Goal: Transaction & Acquisition: Purchase product/service

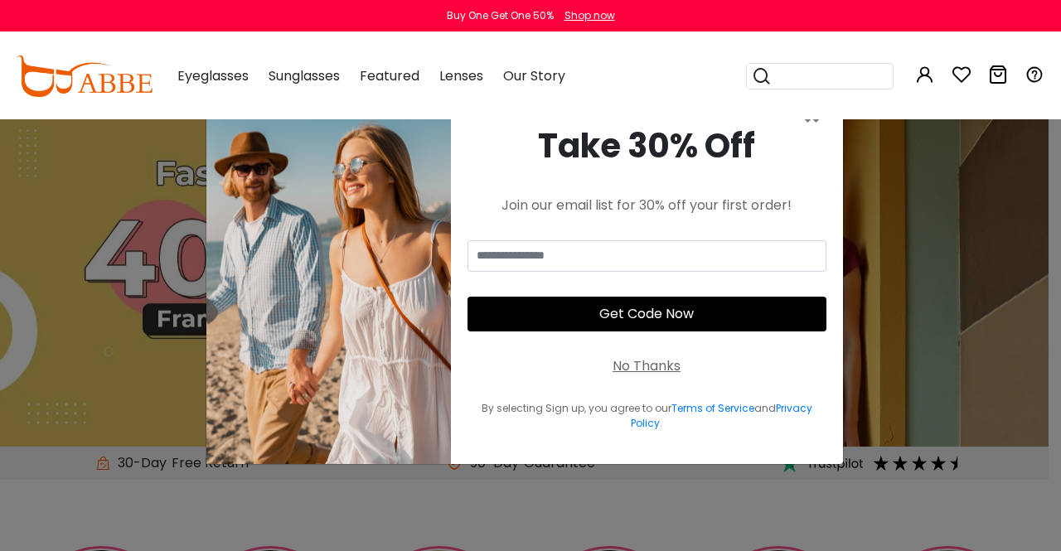
click at [901, 238] on div "× Take 30% Off Join our email list for 30% off your first order! Get Code Now N…" at bounding box center [530, 275] width 1061 height 551
click at [661, 364] on div "No Thanks" at bounding box center [646, 366] width 68 height 20
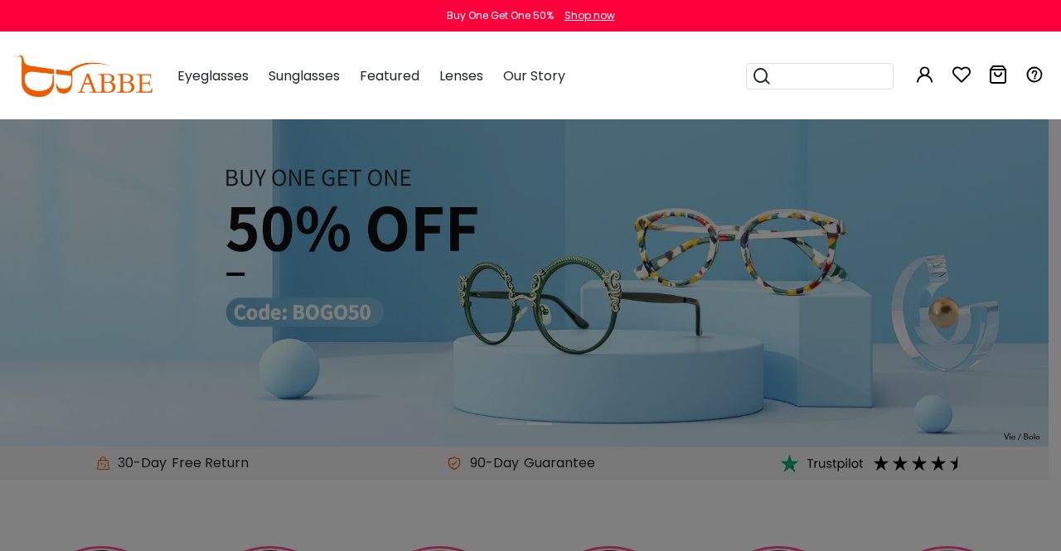
click at [810, 85] on input "search" at bounding box center [829, 76] width 116 height 25
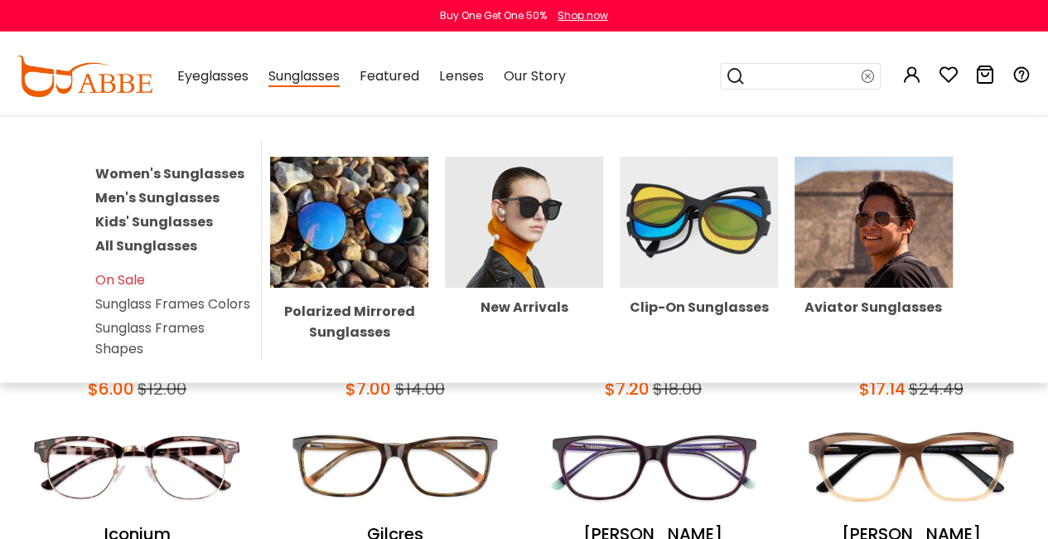
click at [172, 195] on link "Men's Sunglasses" at bounding box center [157, 197] width 124 height 19
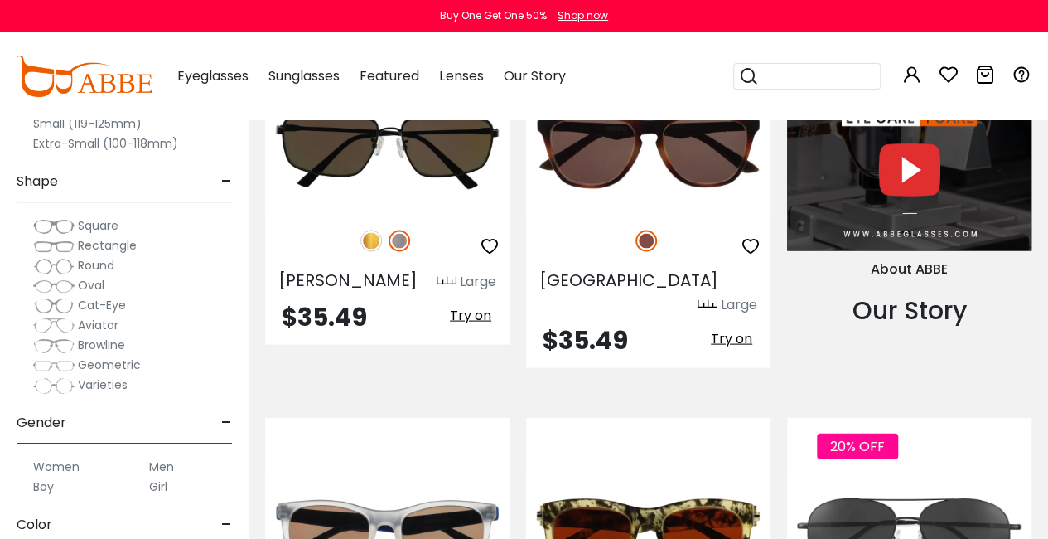
scroll to position [1741, 0]
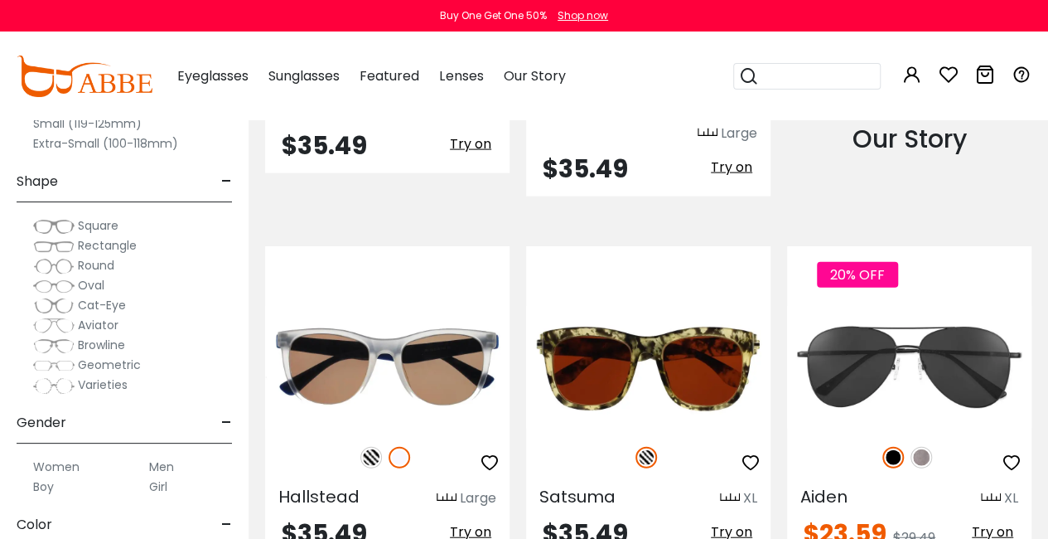
click at [512, 246] on div "Hallstead Large $35.49 Try on" at bounding box center [387, 403] width 261 height 314
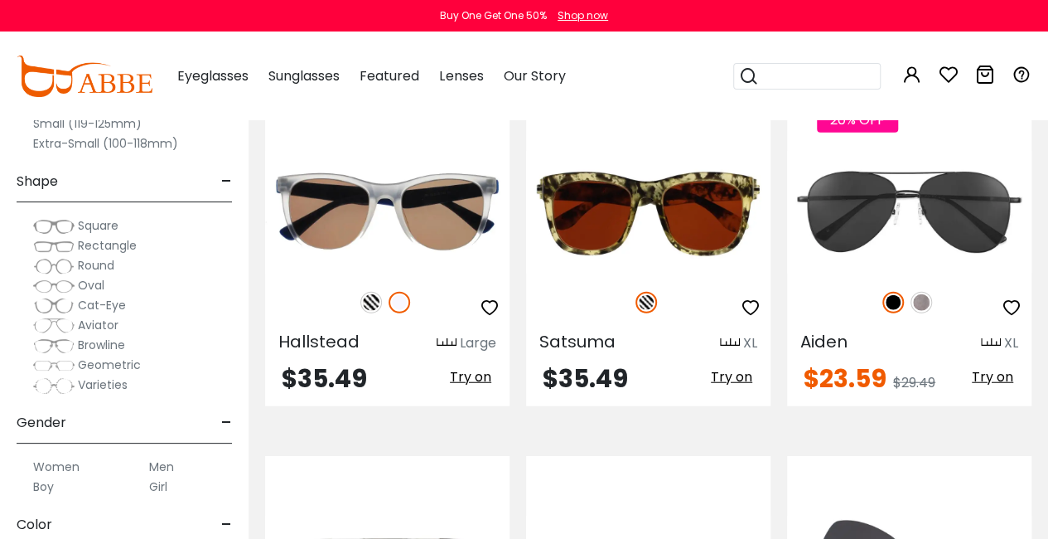
scroll to position [1999, 0]
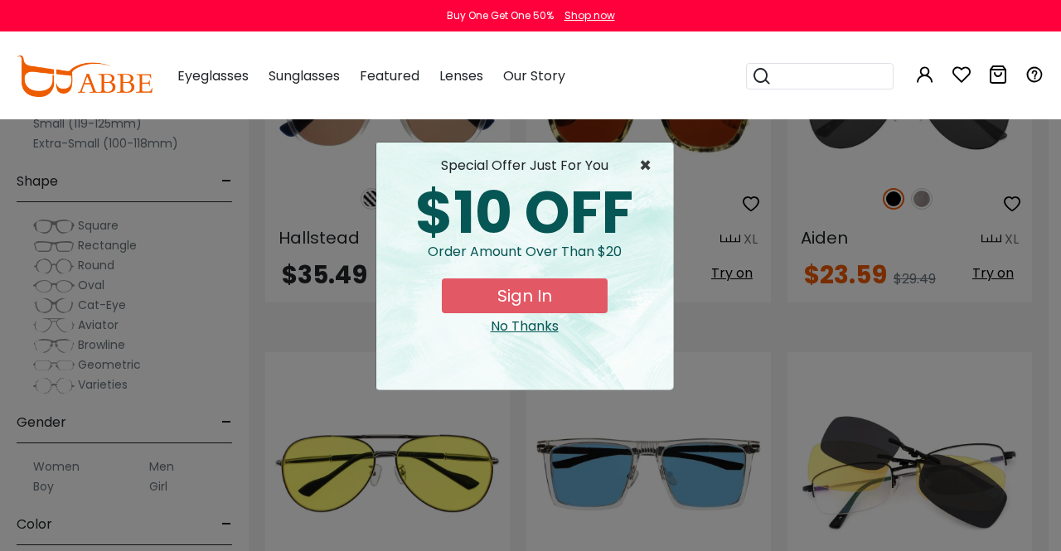
click at [646, 163] on span "×" at bounding box center [649, 166] width 21 height 20
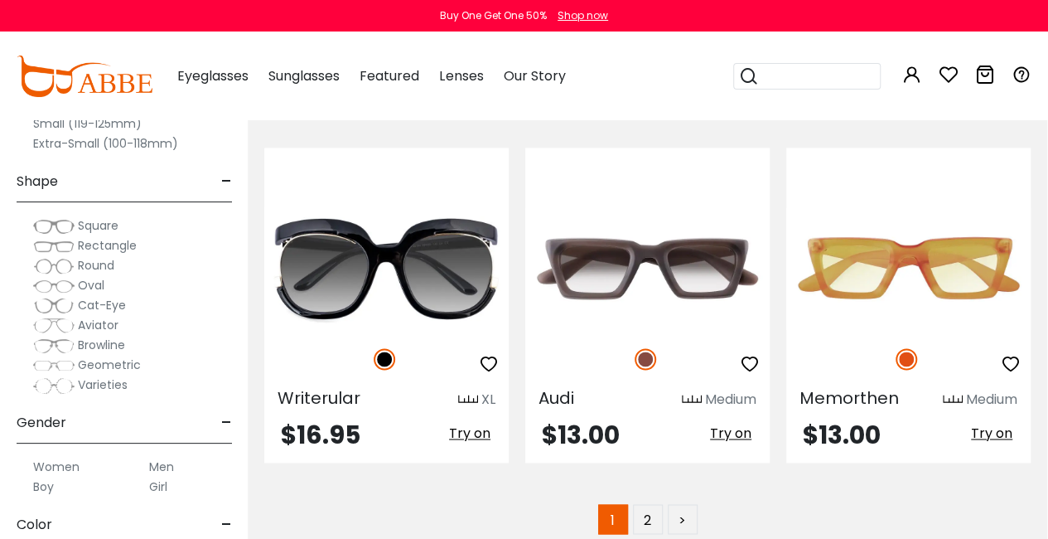
scroll to position [7489, 1]
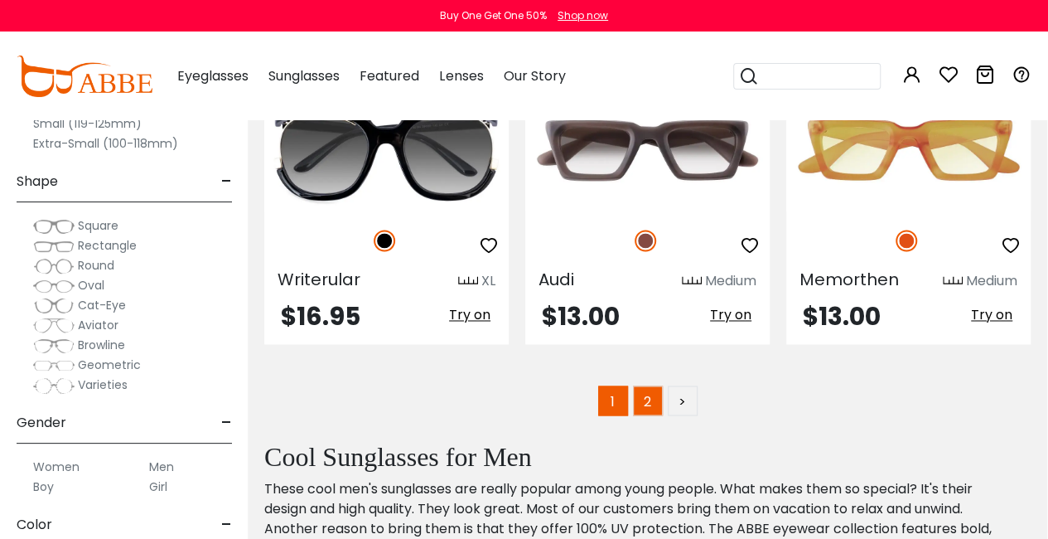
click at [651, 385] on link "2" at bounding box center [648, 400] width 30 height 30
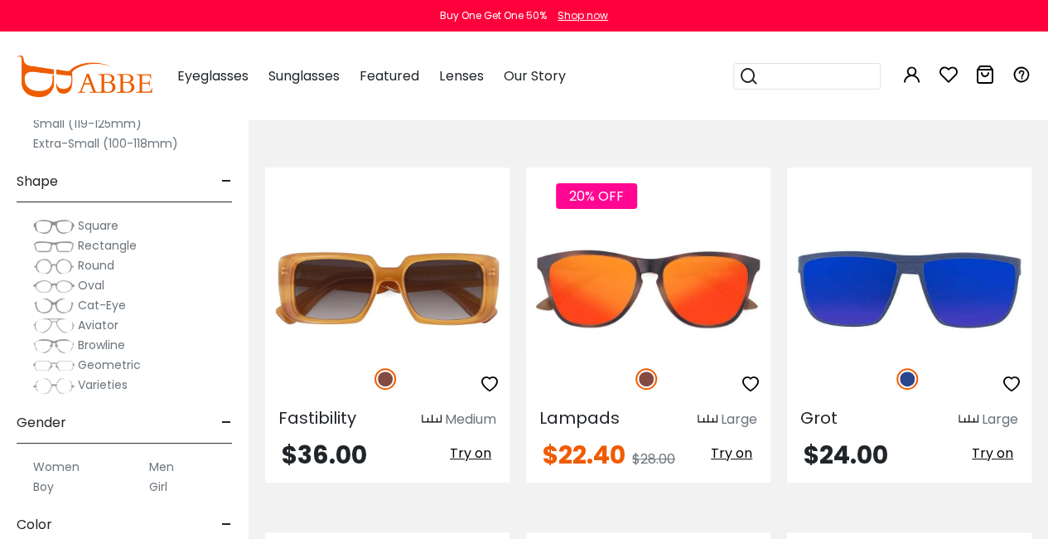
scroll to position [3248, 0]
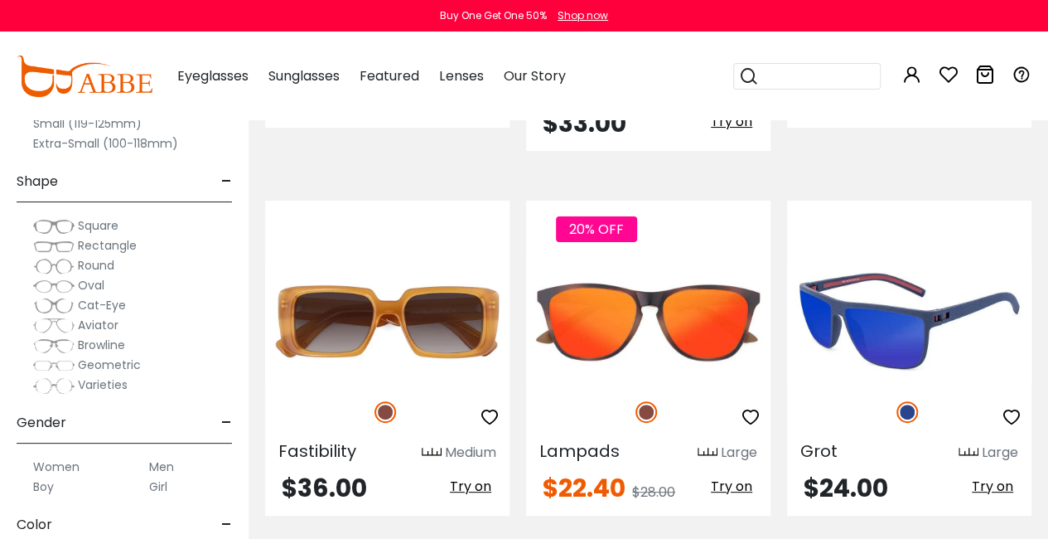
click at [922, 260] on img at bounding box center [909, 321] width 244 height 122
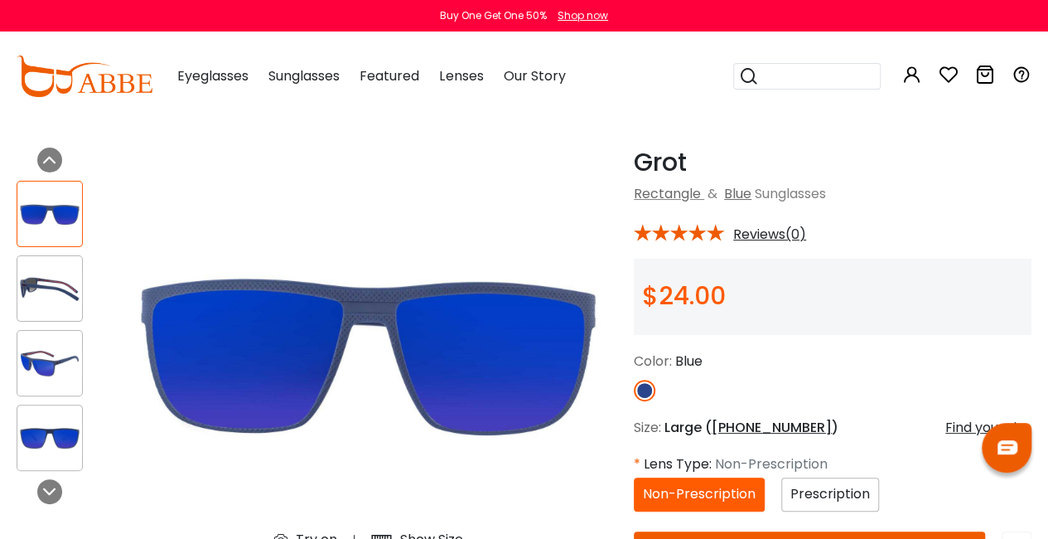
scroll to position [110, 0]
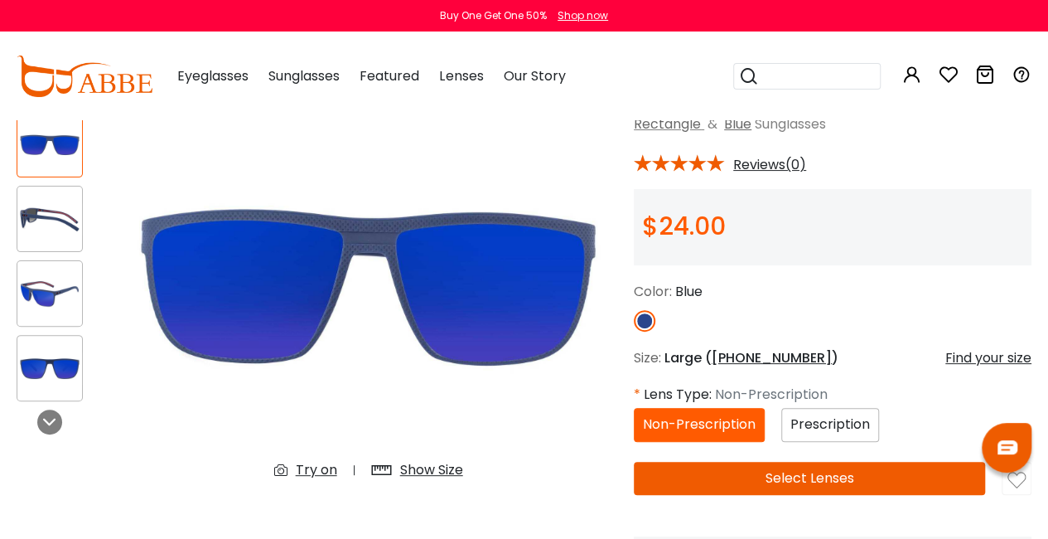
click at [829, 427] on span "Prescription" at bounding box center [830, 423] width 80 height 19
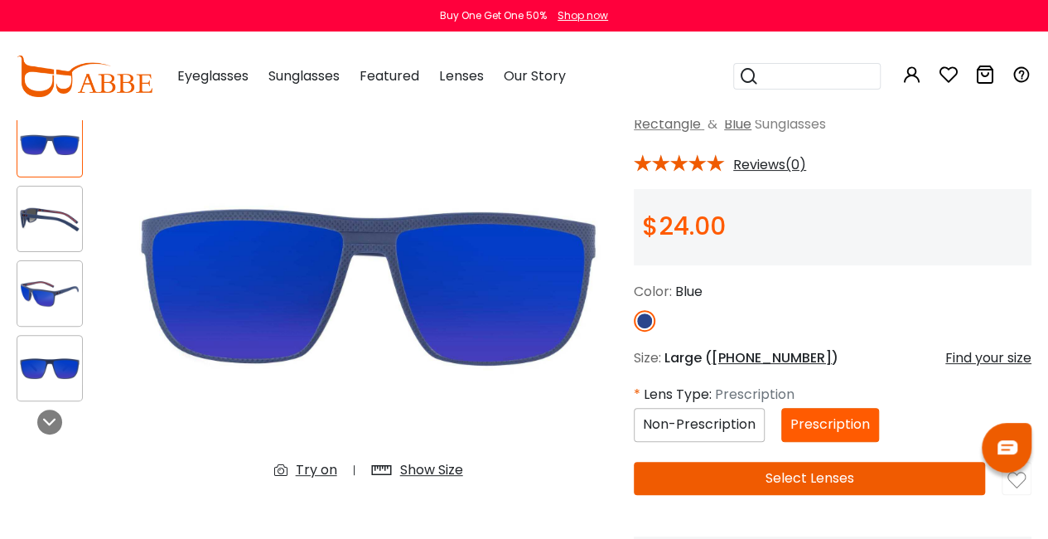
click at [729, 471] on button "Select Lenses" at bounding box center [809, 477] width 351 height 33
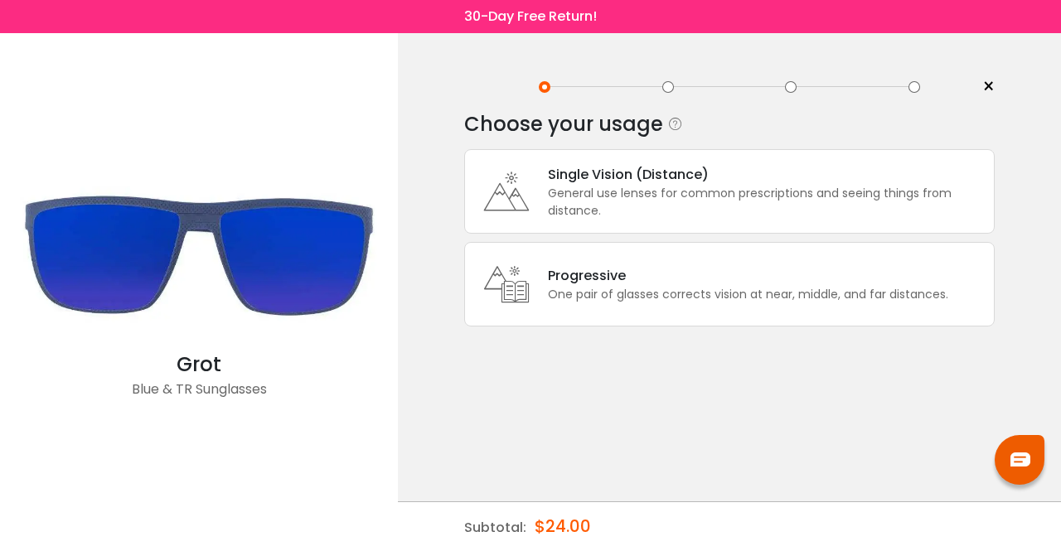
click at [590, 217] on div "General use lenses for common prescriptions and seeing things from distance." at bounding box center [766, 202] width 437 height 35
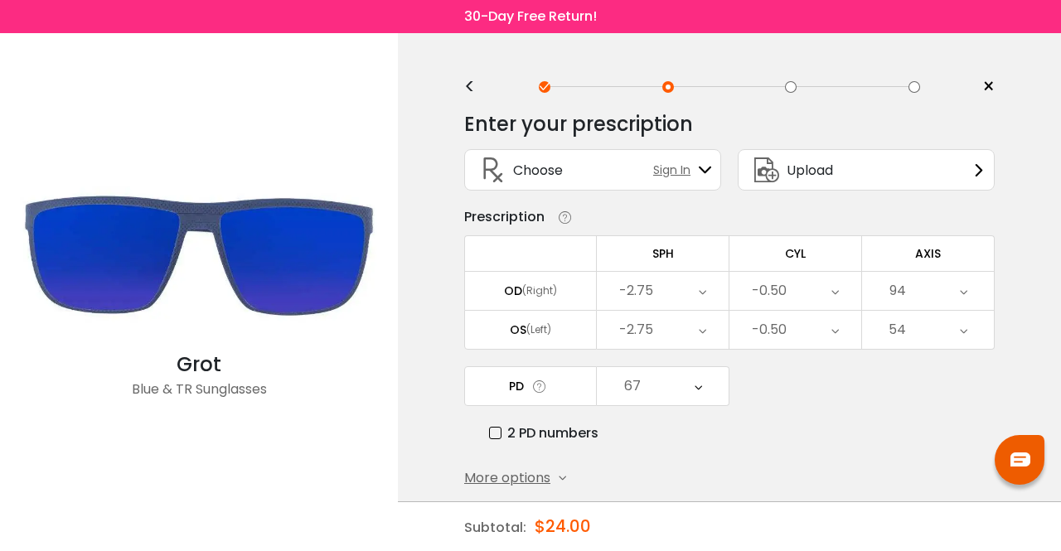
scroll to position [67, 0]
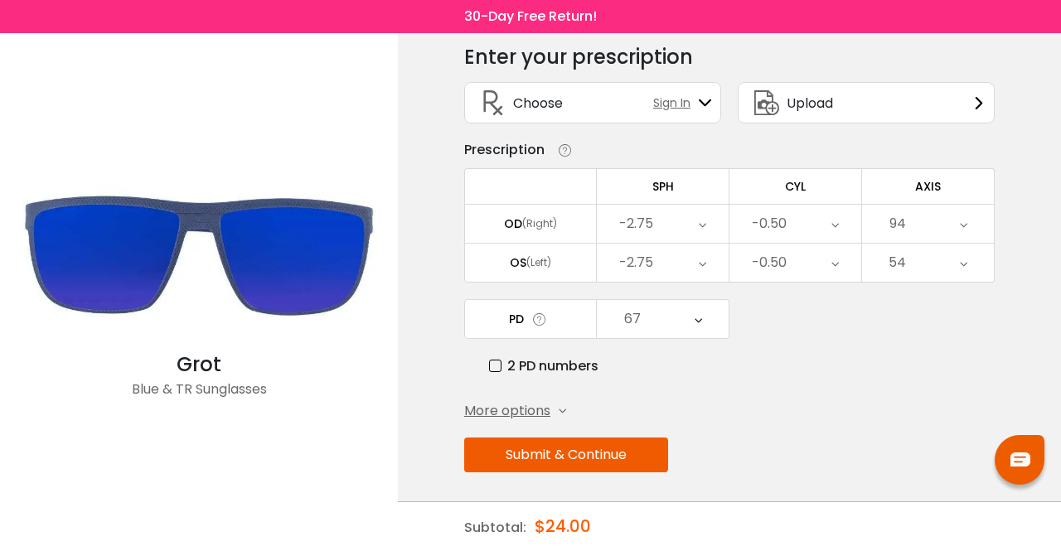
click at [611, 439] on button "Submit & Continue" at bounding box center [566, 454] width 204 height 35
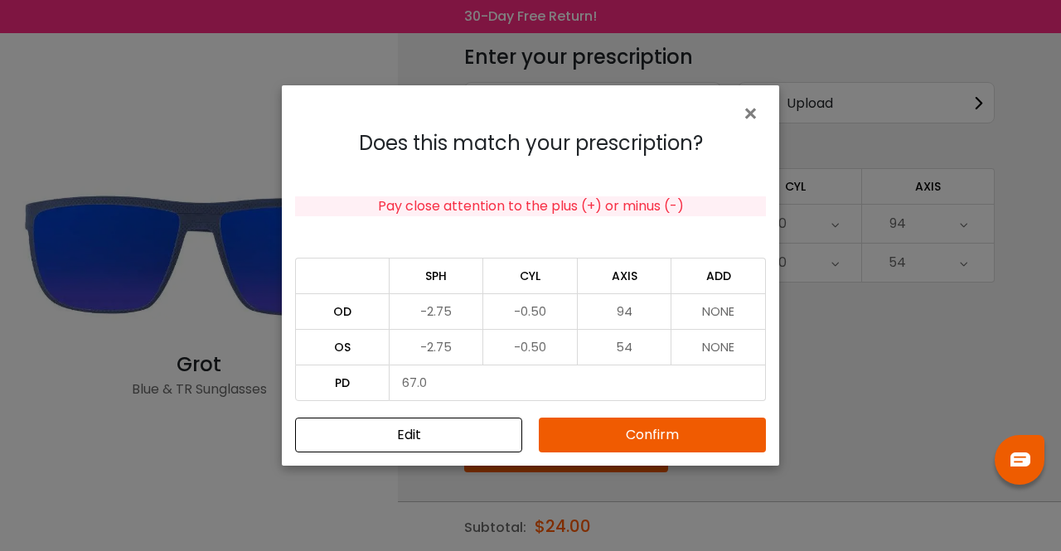
click at [599, 432] on button "Confirm" at bounding box center [652, 435] width 227 height 35
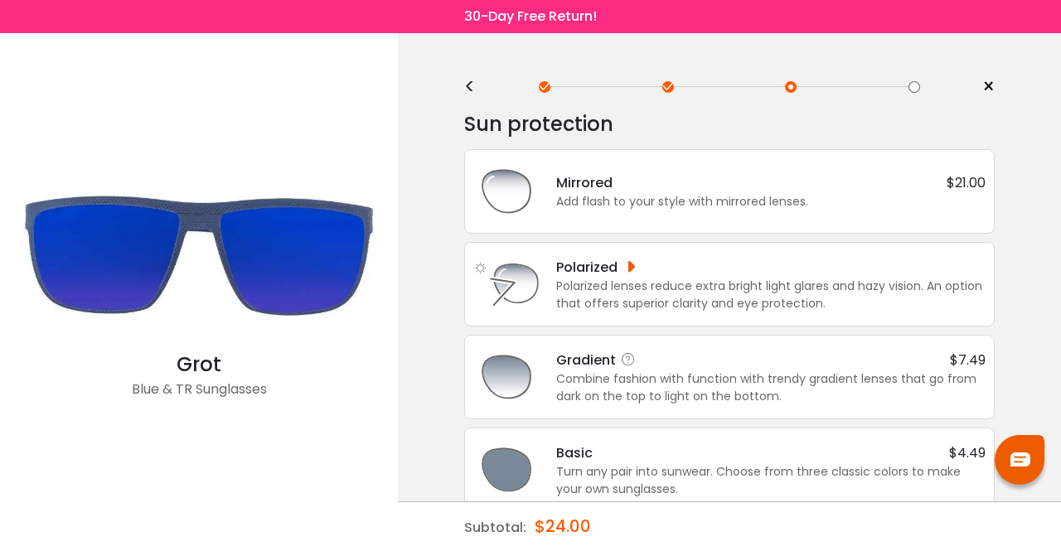
scroll to position [25, 0]
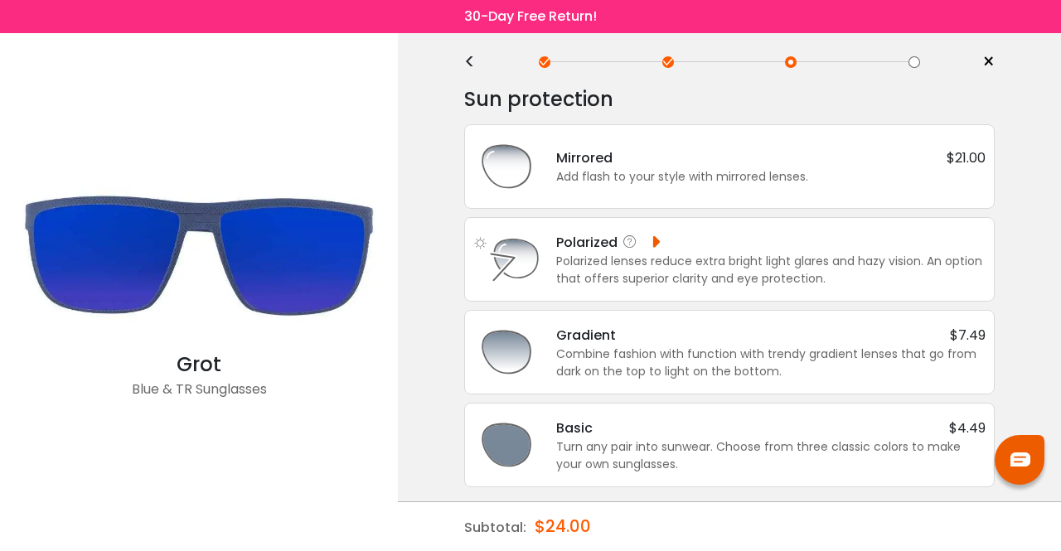
click at [657, 234] on div "Polarized" at bounding box center [609, 242] width 106 height 21
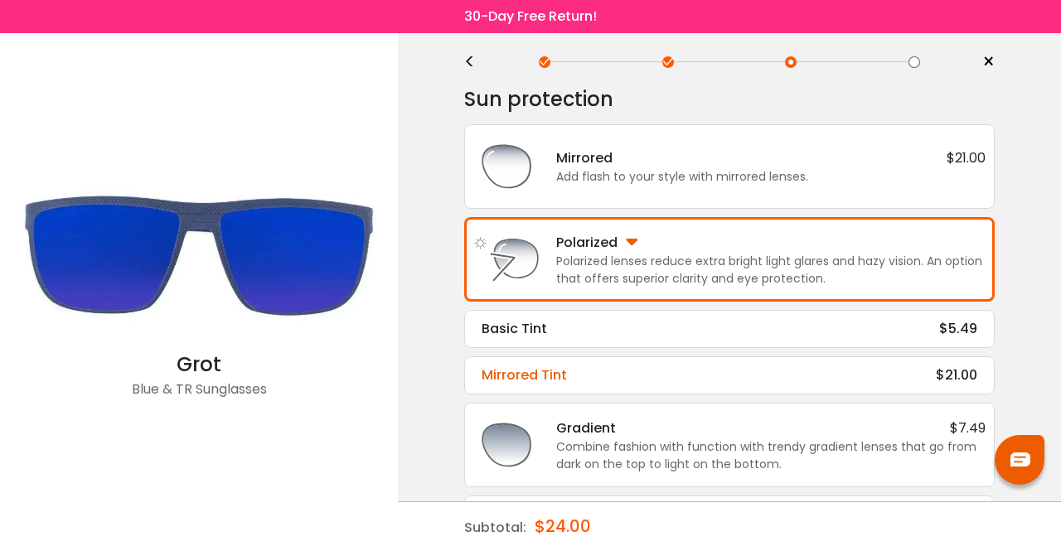
click at [632, 367] on div "Mirrored Tint $21.00" at bounding box center [728, 375] width 495 height 20
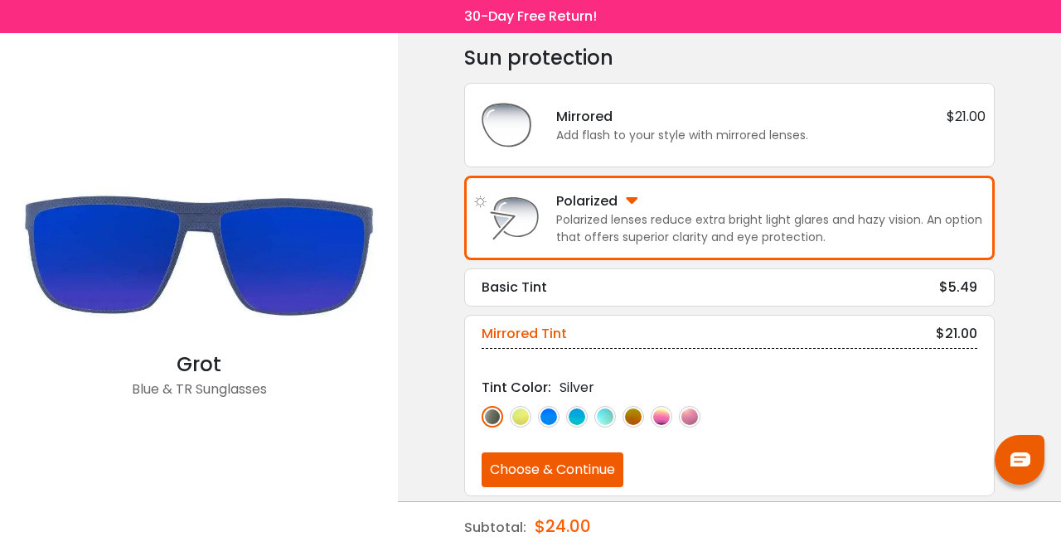
scroll to position [67, 0]
click at [543, 410] on img at bounding box center [549, 416] width 22 height 22
click at [497, 414] on img at bounding box center [492, 416] width 22 height 22
click at [548, 408] on img at bounding box center [549, 416] width 22 height 22
click at [543, 471] on button "Choose & Continue" at bounding box center [552, 469] width 142 height 35
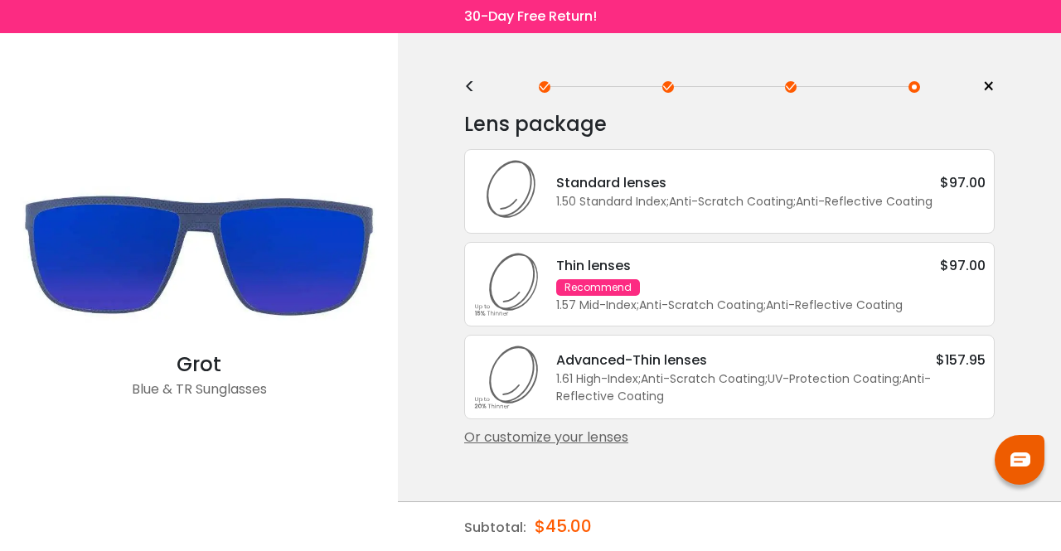
scroll to position [0, 0]
